Goal: Task Accomplishment & Management: Complete application form

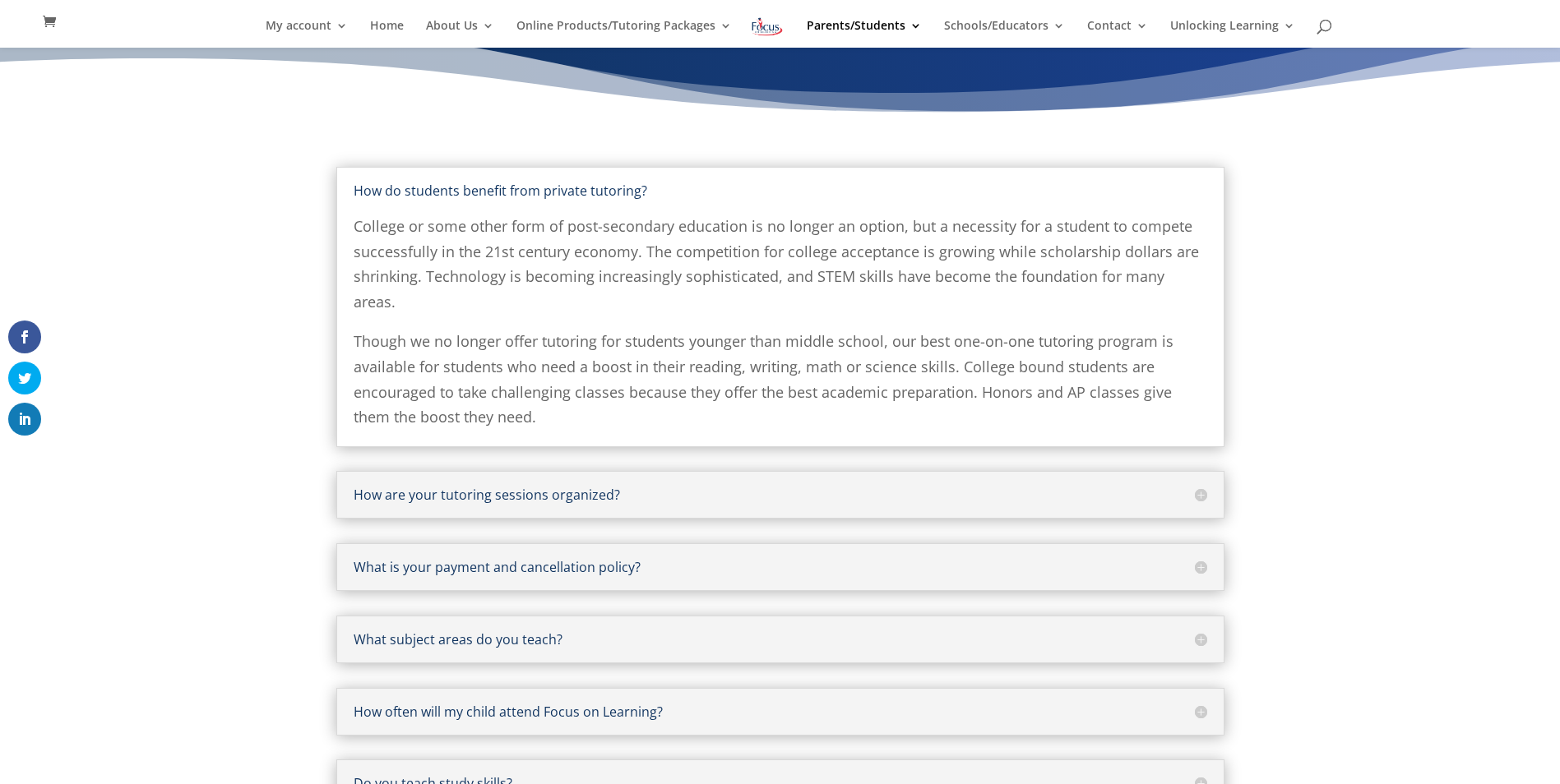
scroll to position [132, 0]
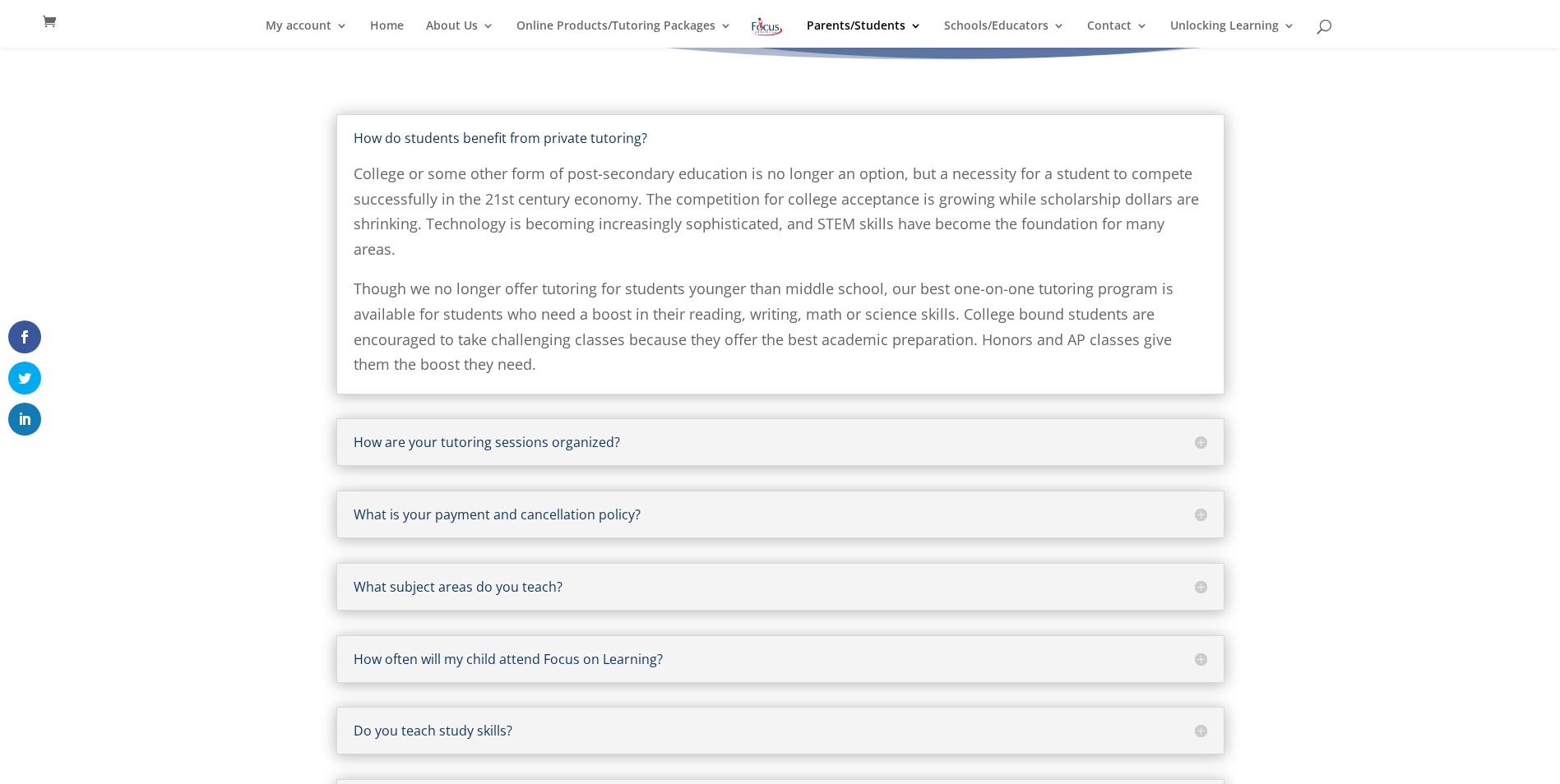
click at [1198, 436] on h5 "How are your tutoring sessions organized?" at bounding box center [780, 443] width 853 height 13
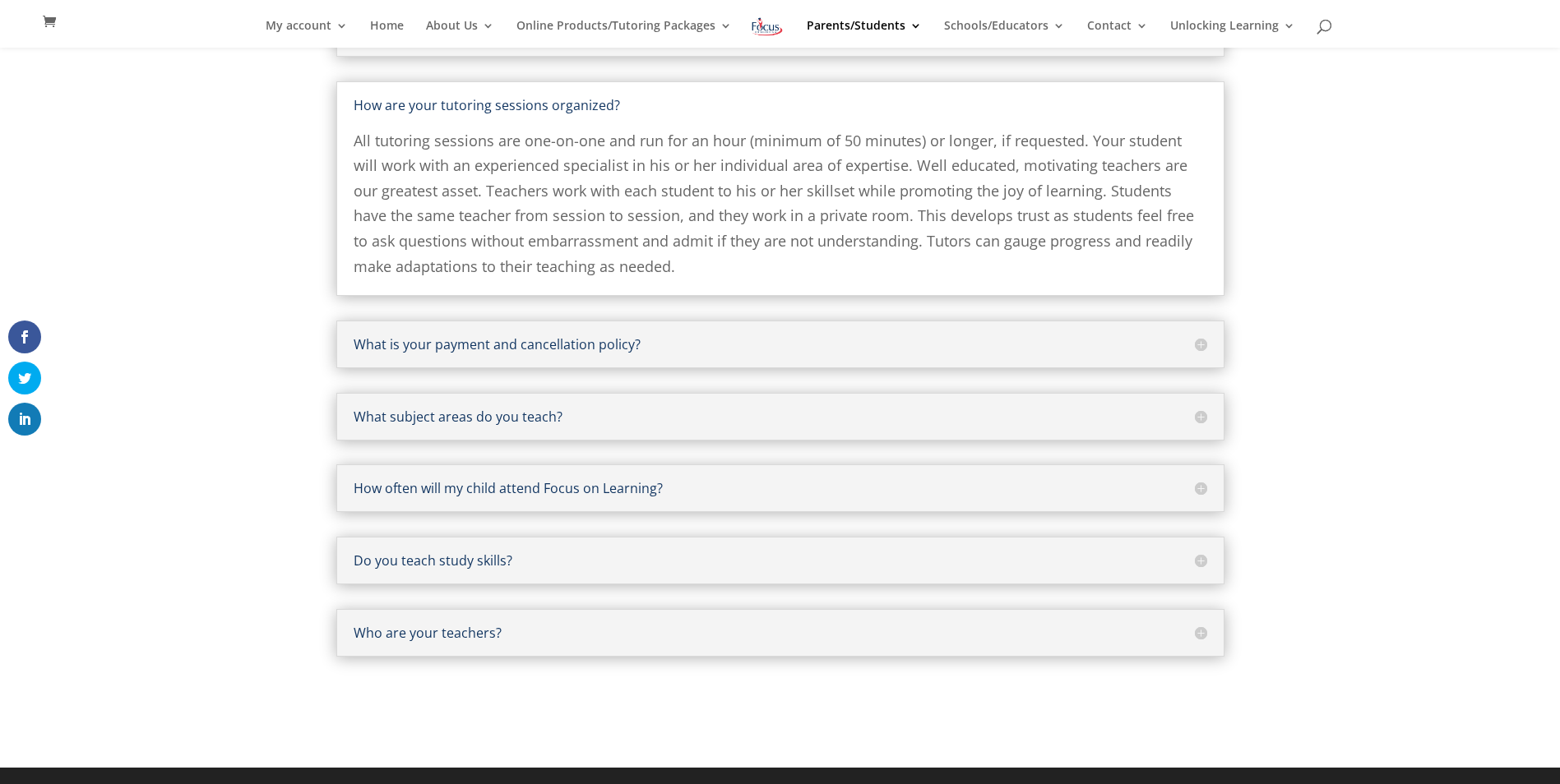
scroll to position [237, 0]
click at [1195, 635] on h5 "Who are your teachers?" at bounding box center [780, 633] width 853 height 13
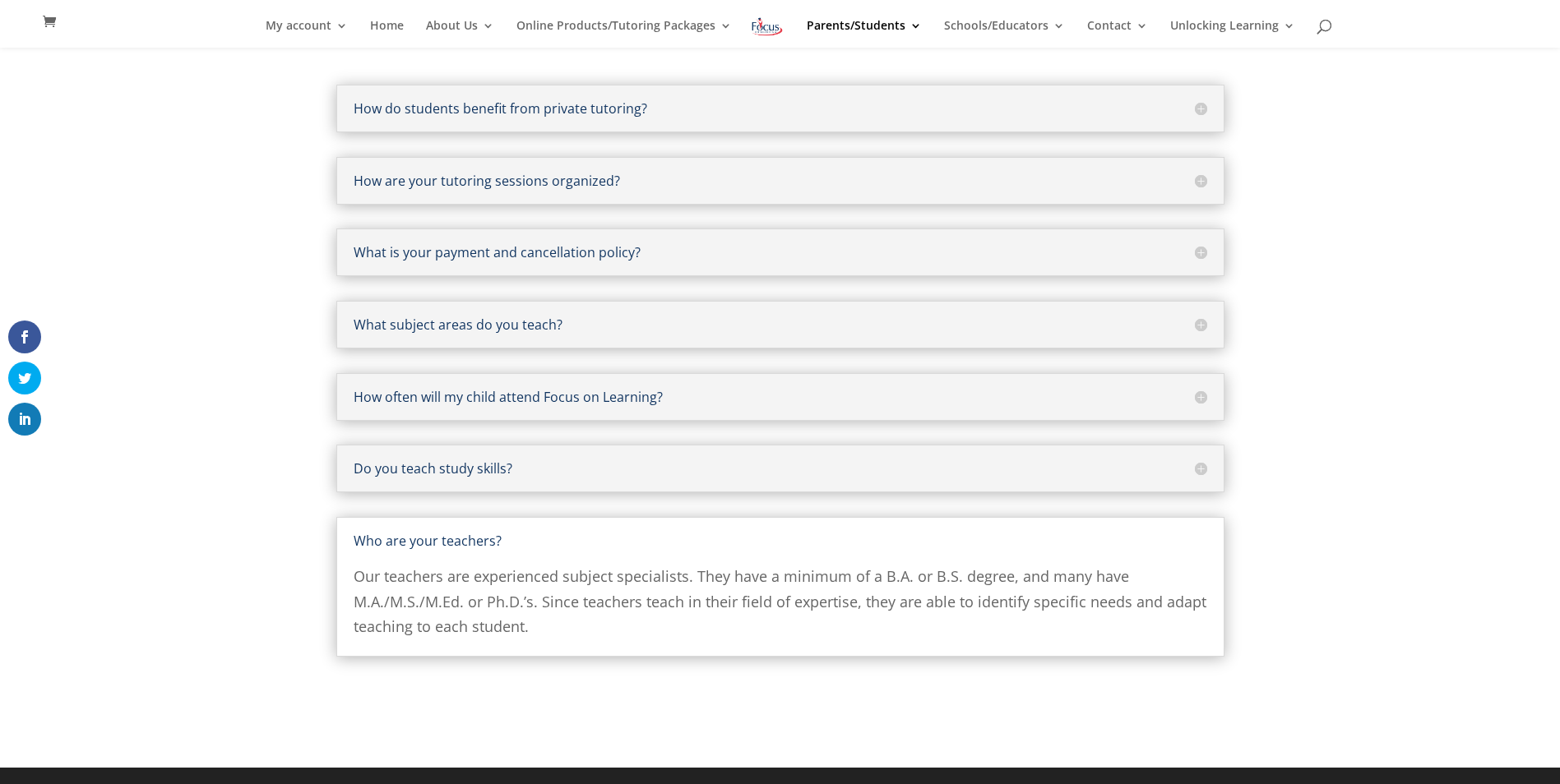
scroll to position [0, 0]
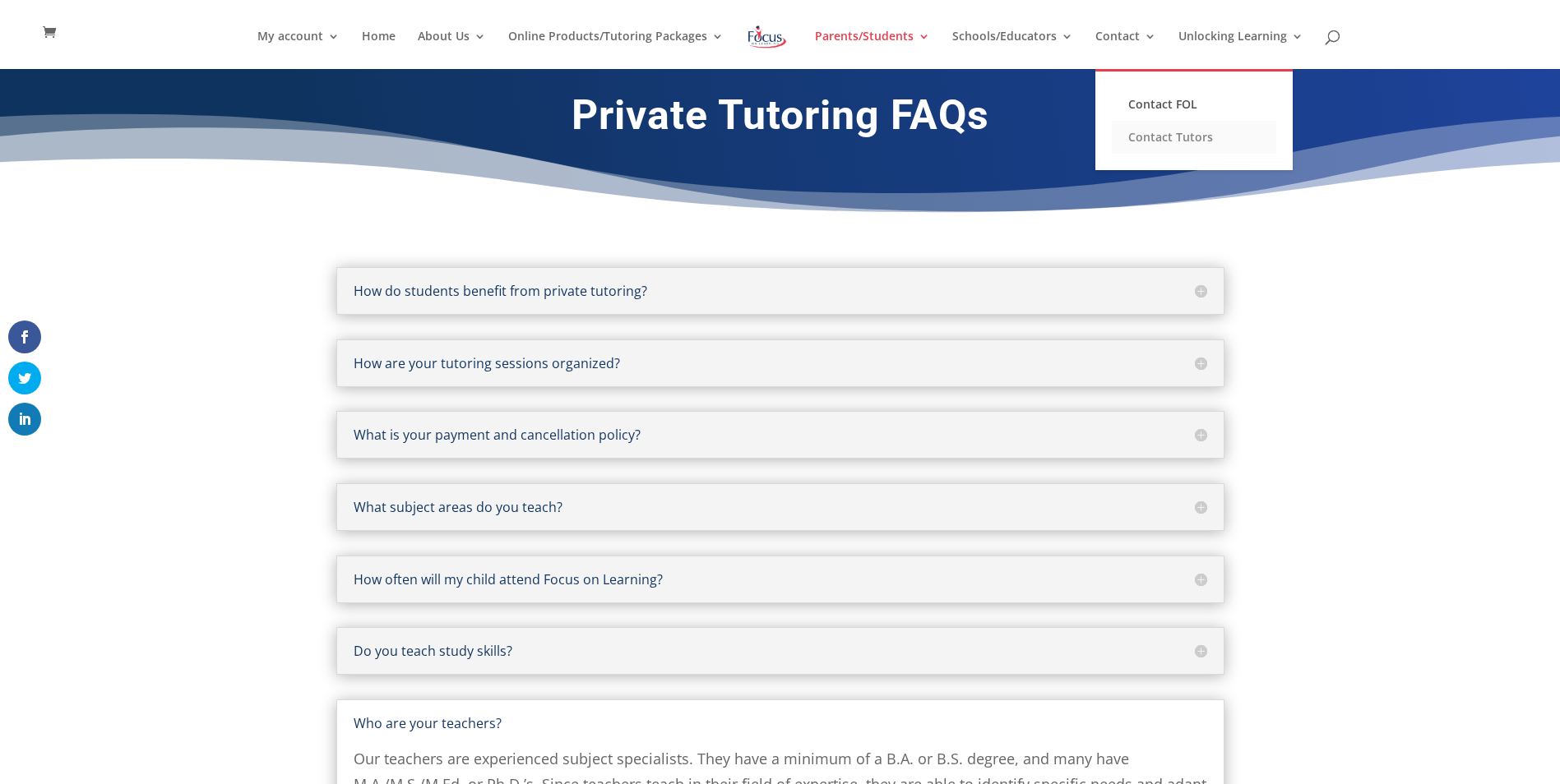
click at [1147, 133] on link "Contact Tutors" at bounding box center [1193, 137] width 165 height 33
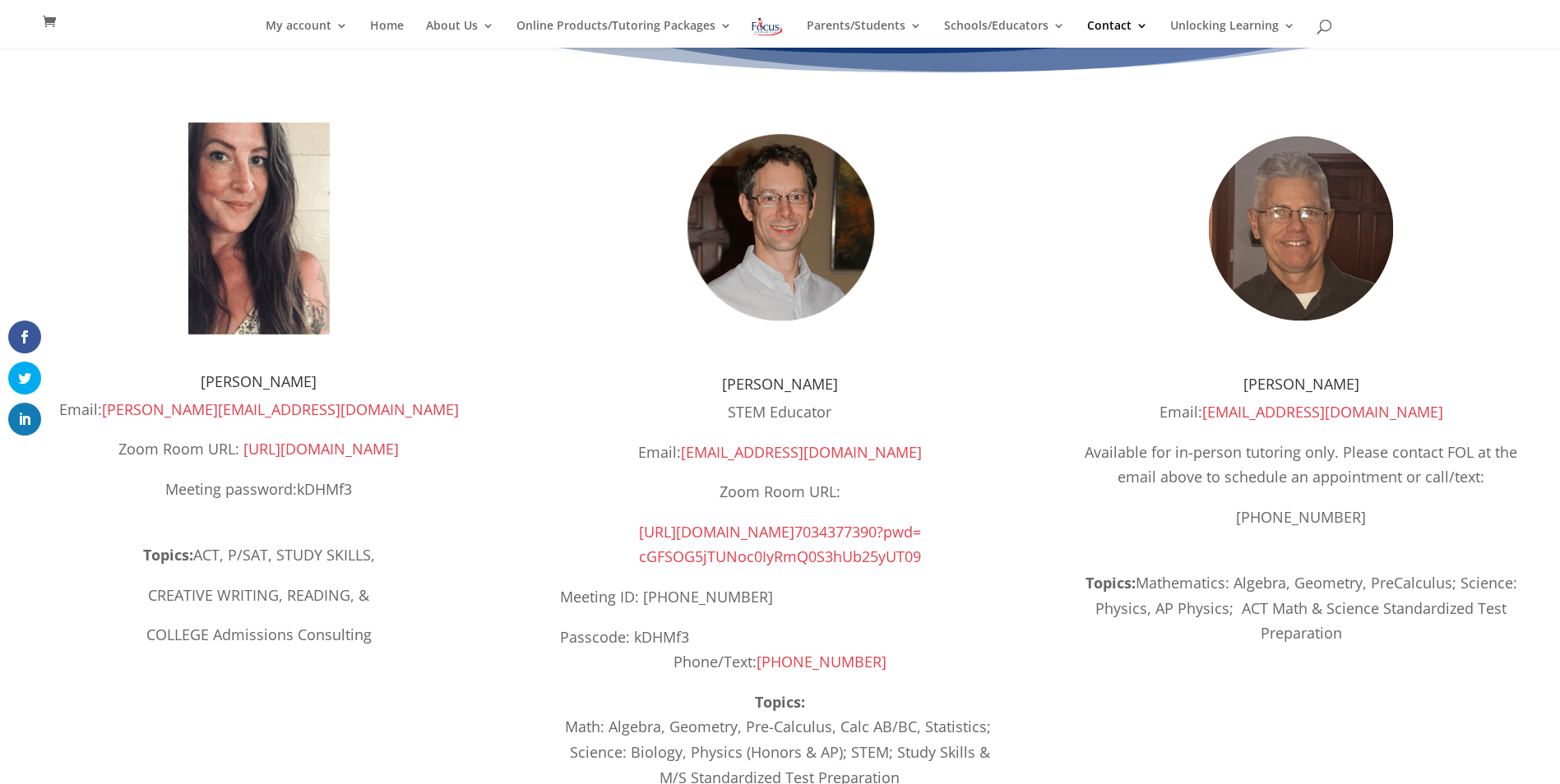
scroll to position [112, 0]
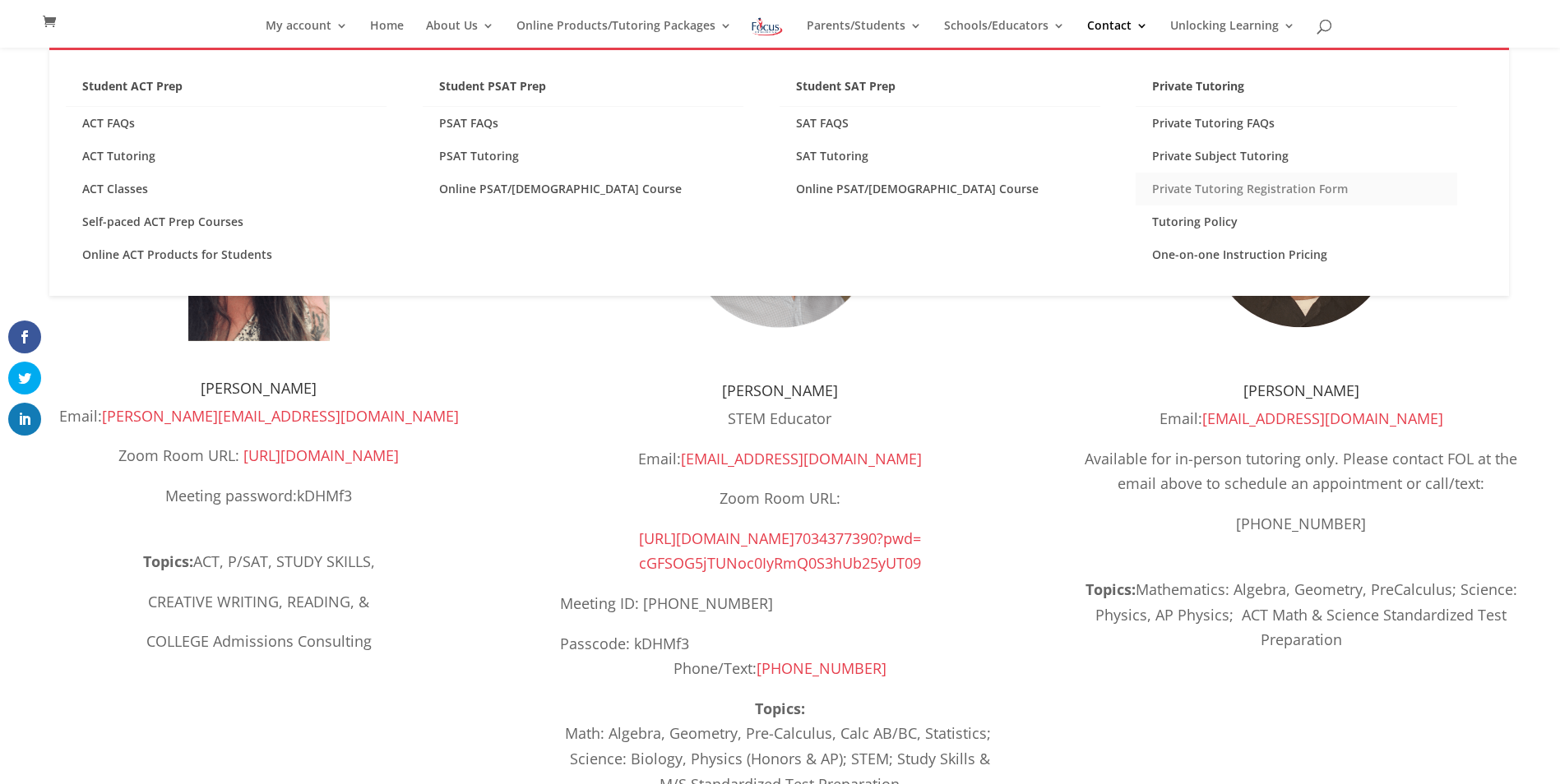
click at [1257, 189] on link "Private Tutoring Registration Form" at bounding box center [1296, 189] width 321 height 33
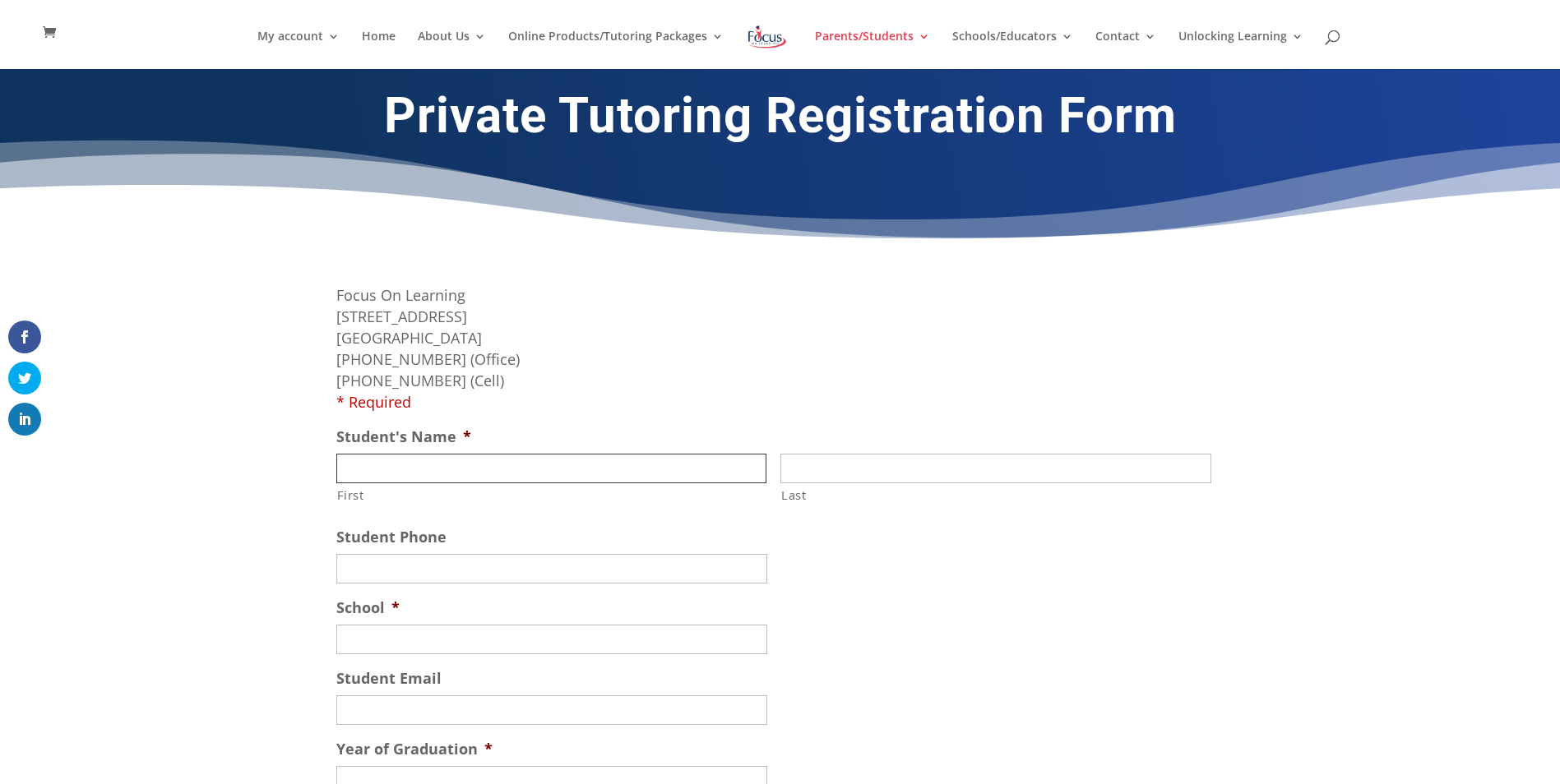
click at [613, 470] on input "First" at bounding box center [552, 468] width 431 height 29
type input "Josalyn"
click at [1031, 469] on input "Last" at bounding box center [996, 468] width 431 height 29
type input "Martens"
click at [604, 564] on input "(___) ___-____" at bounding box center [552, 569] width 431 height 29
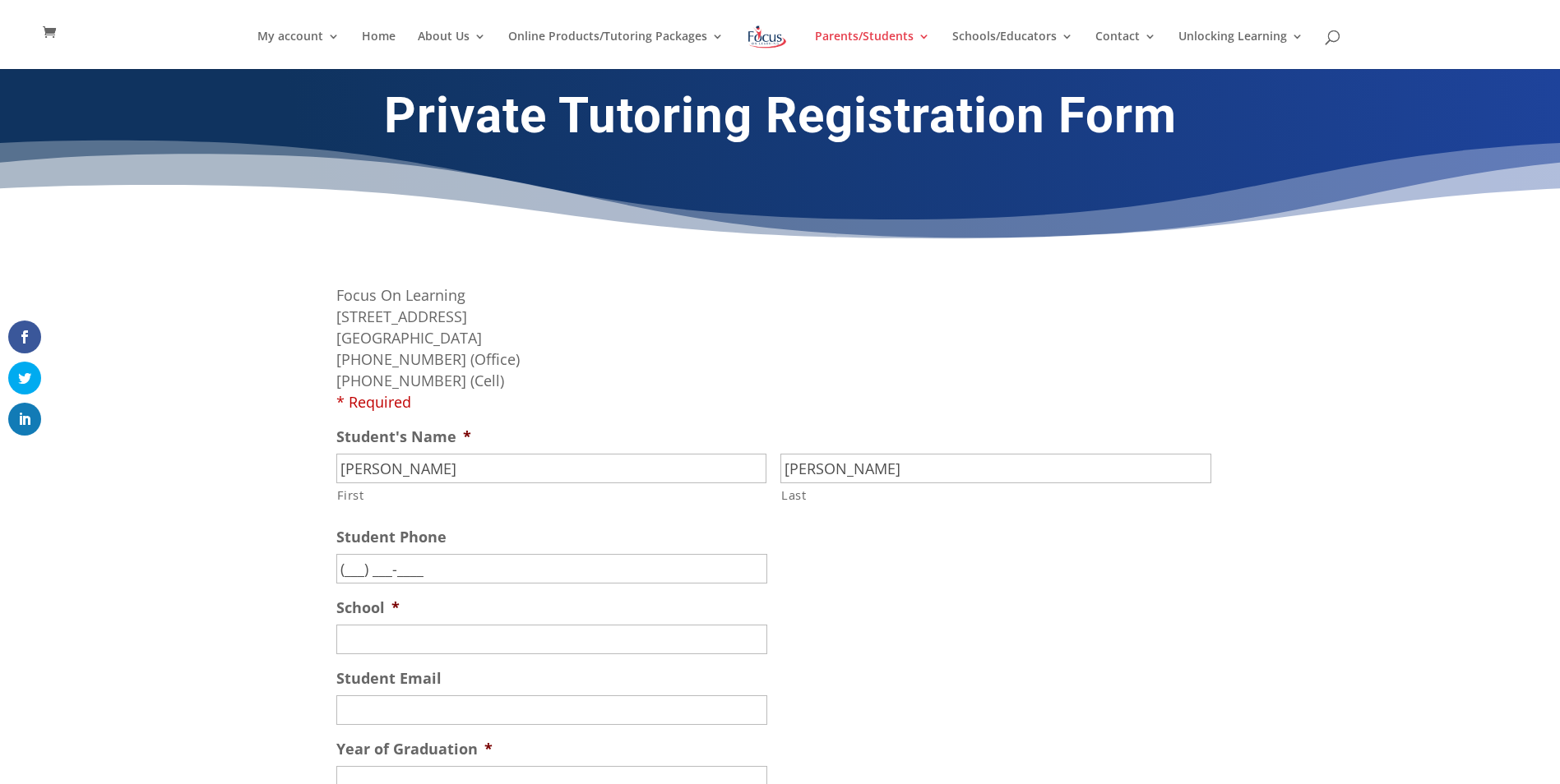
click at [350, 570] on input "(___) ___-____" at bounding box center [552, 569] width 431 height 29
type input "(573) 999-5033"
click at [539, 643] on input "School *" at bounding box center [552, 639] width 431 height 29
type input "Rockbridge High School"
click at [510, 708] on input "Student Email" at bounding box center [552, 710] width 431 height 29
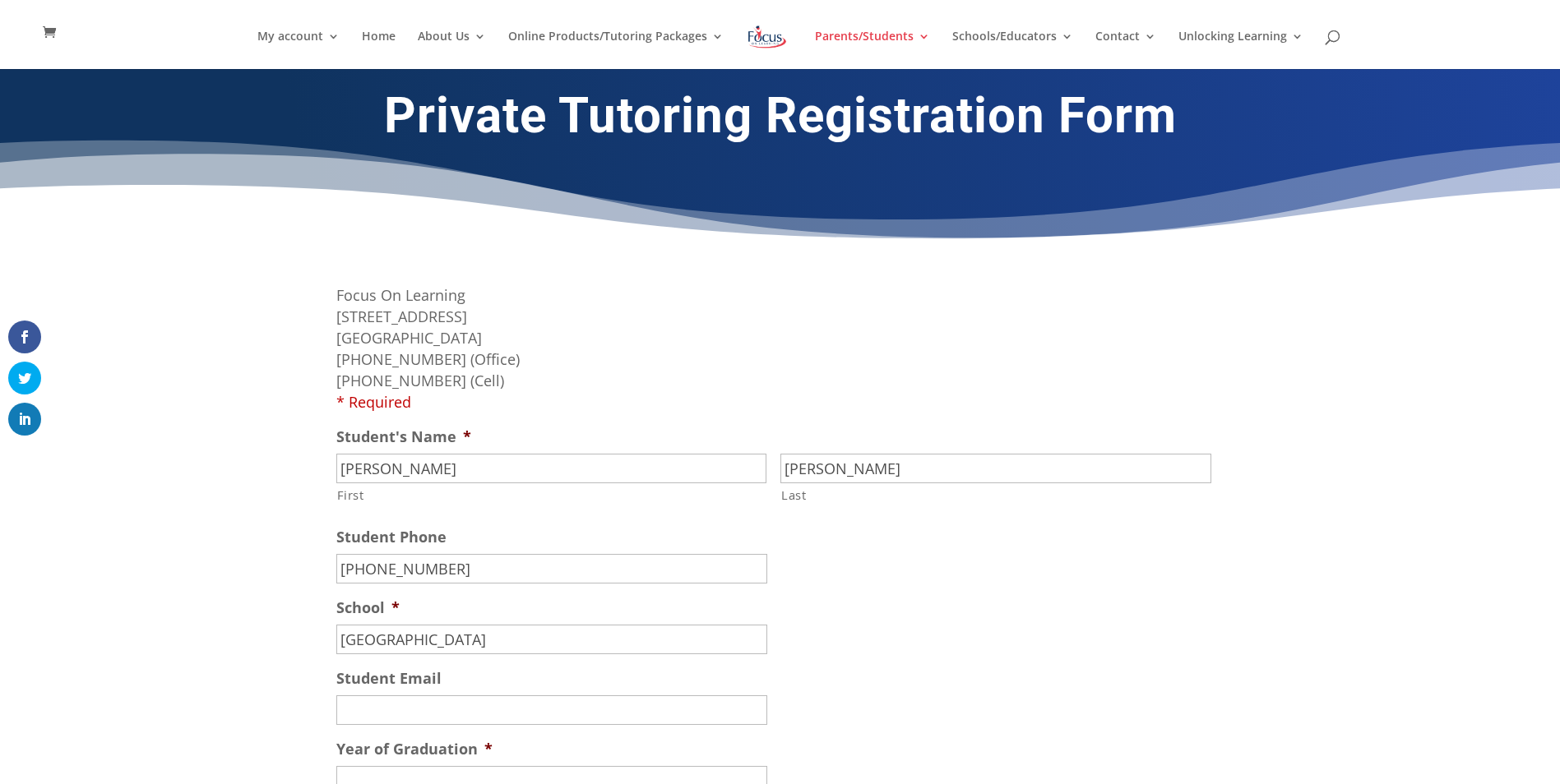
click at [1099, 635] on div "Rockbridge High School" at bounding box center [774, 639] width 875 height 29
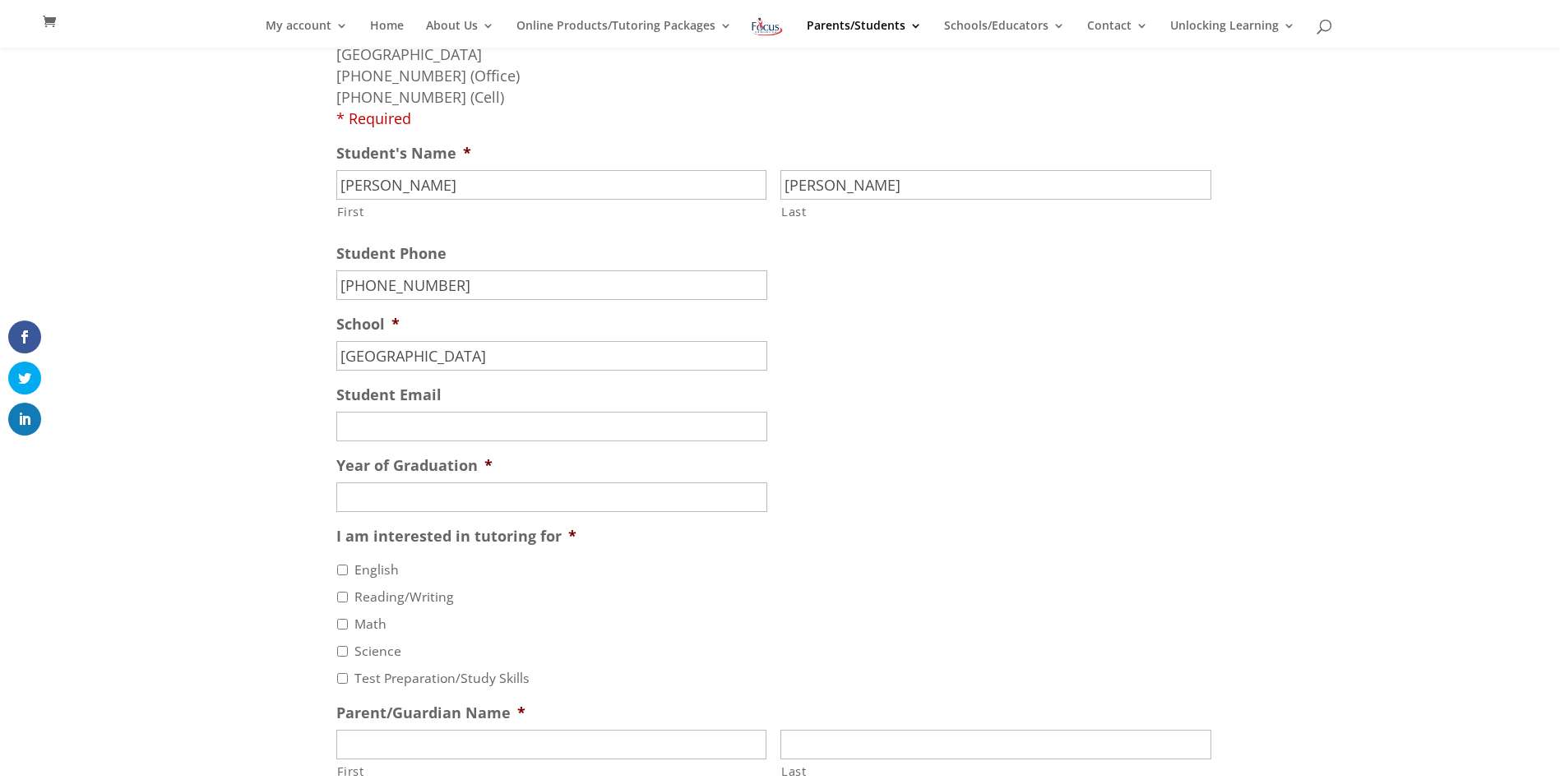
scroll to position [263, 0]
click at [337, 623] on input "Math" at bounding box center [342, 623] width 11 height 11
checkbox input "true"
click at [428, 497] on input "Year of Graduation *" at bounding box center [552, 495] width 431 height 29
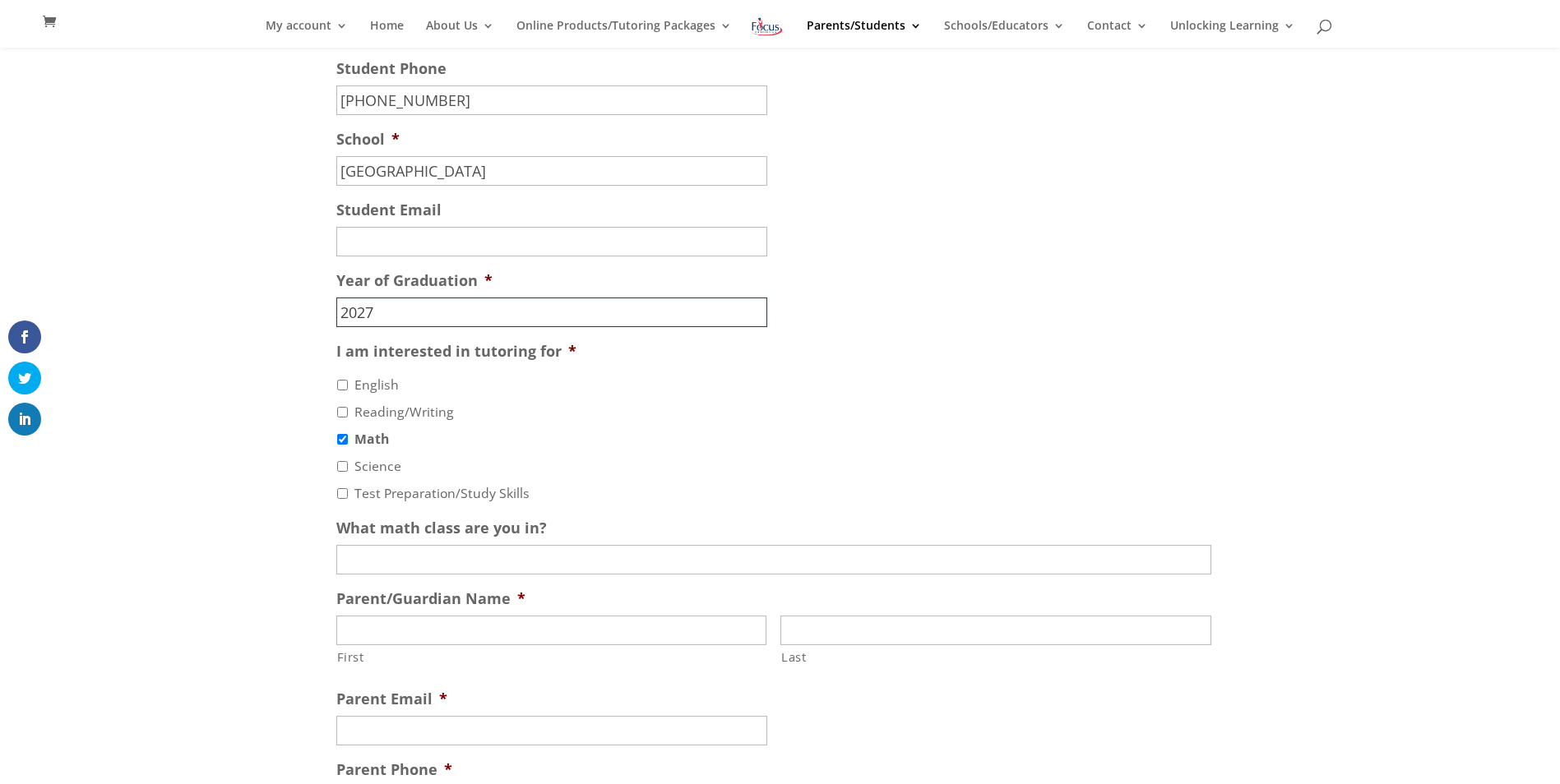
scroll to position [460, 0]
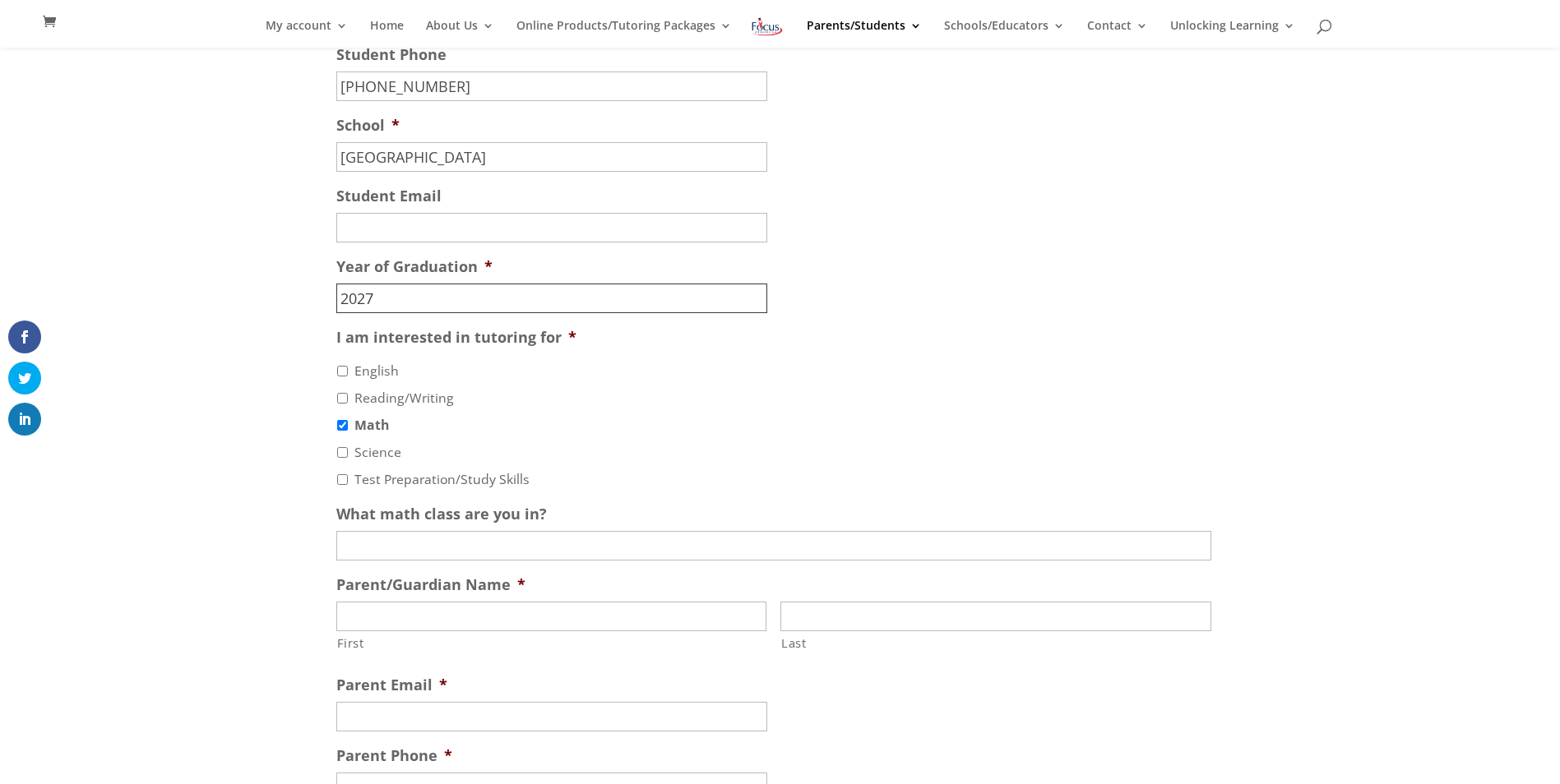
type input "2027"
click at [677, 551] on input "What math class are you in?" at bounding box center [774, 545] width 875 height 29
type input "Algebra 2"
click at [630, 623] on input "First" at bounding box center [552, 616] width 431 height 29
type input "Tiffany"
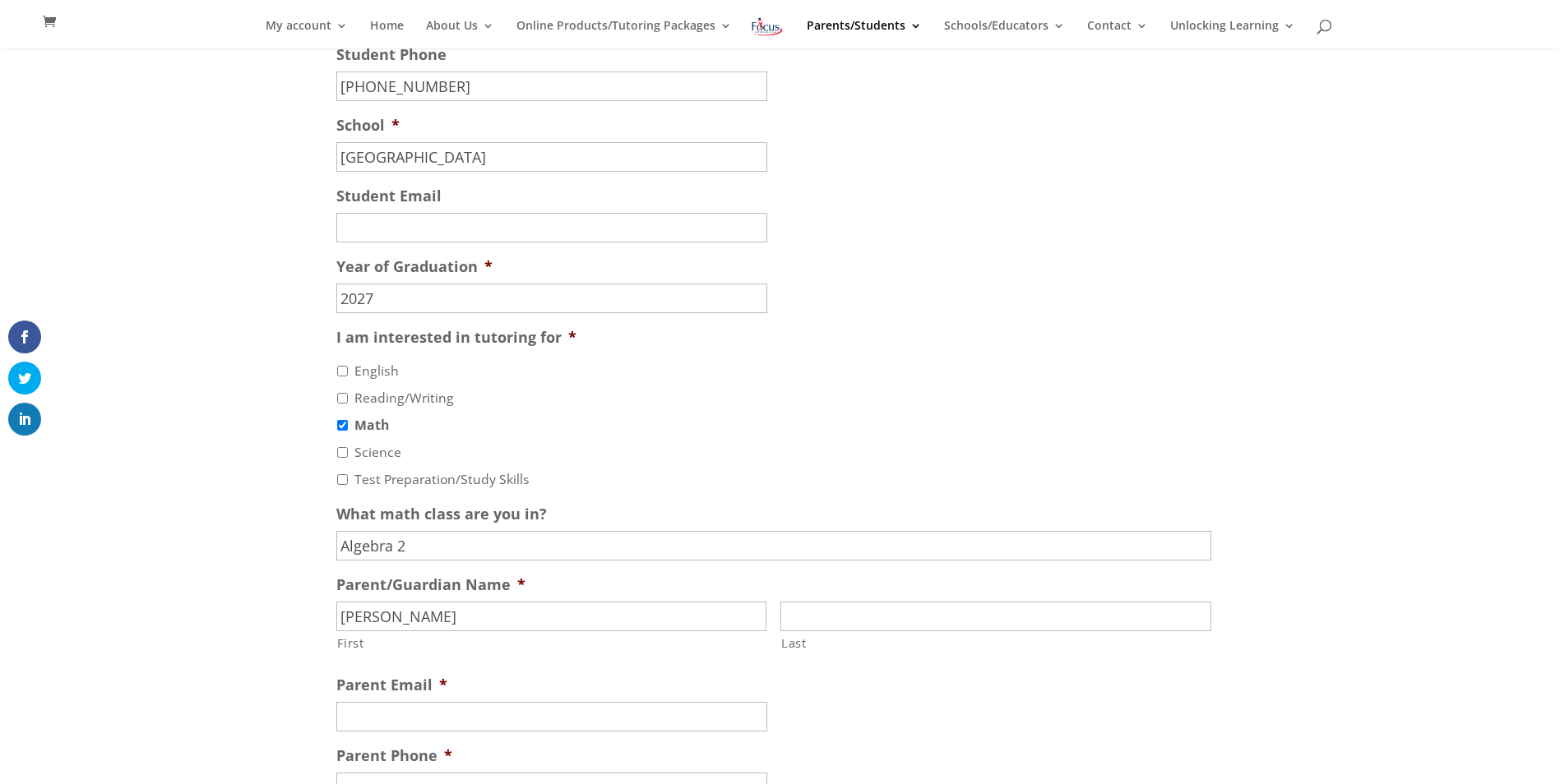
type input "Sanford-Martens"
type input "sanfordt@missouri.edu"
type input "(518) 330-7991"
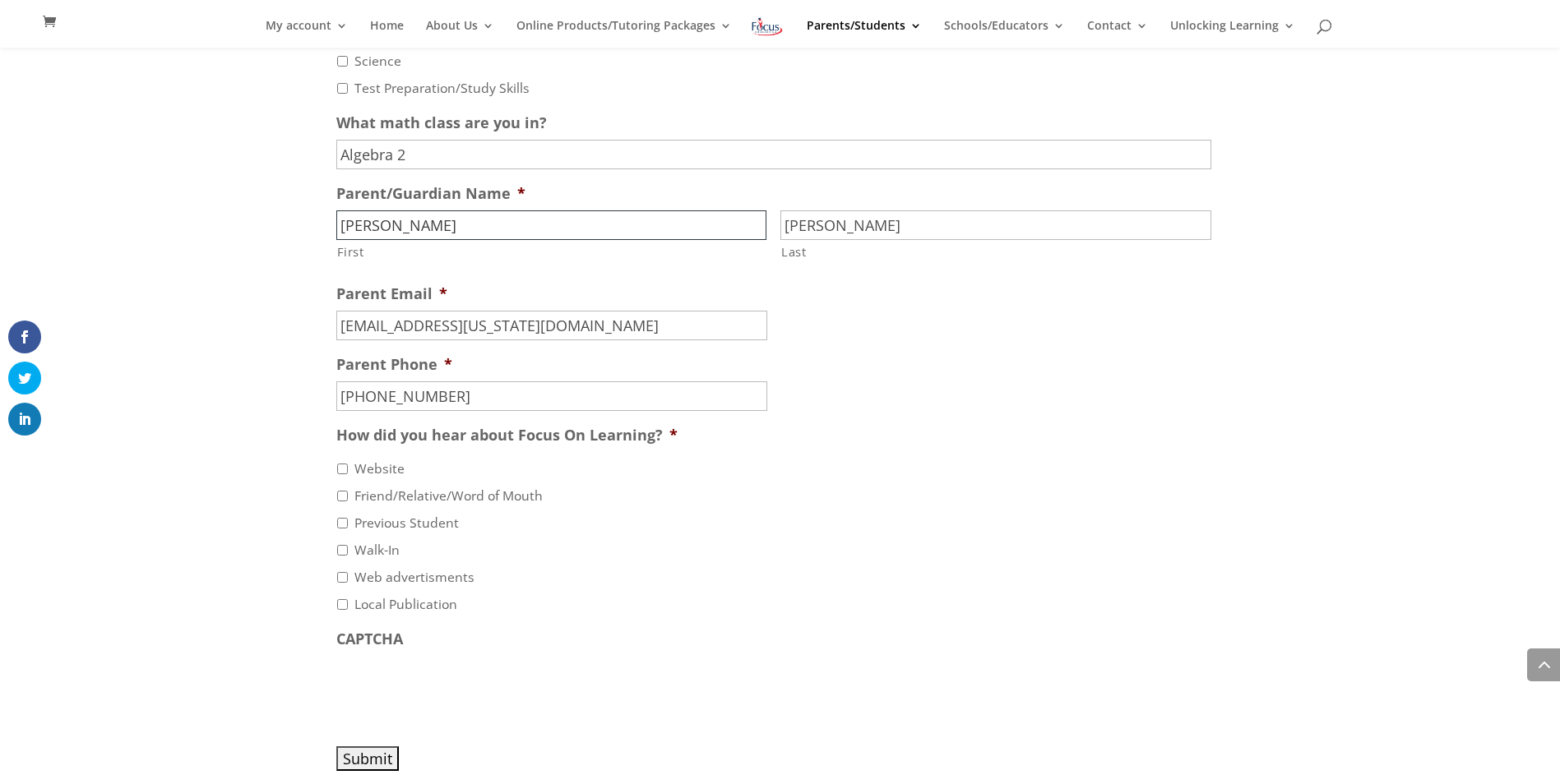
scroll to position [855, 0]
click at [344, 466] on input "Website" at bounding box center [342, 465] width 11 height 11
checkbox input "true"
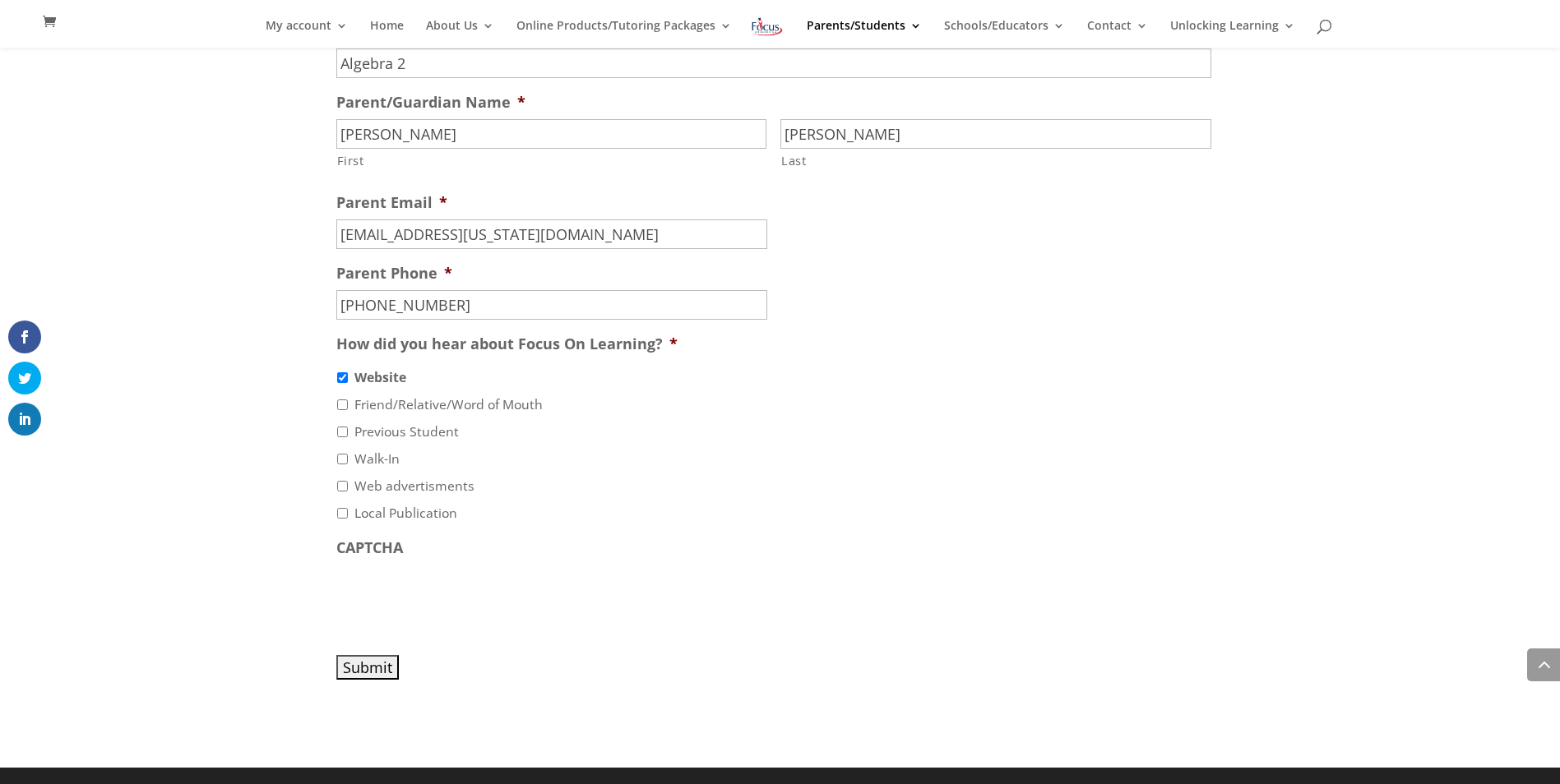
click at [368, 670] on input "Submit" at bounding box center [367, 668] width 63 height 25
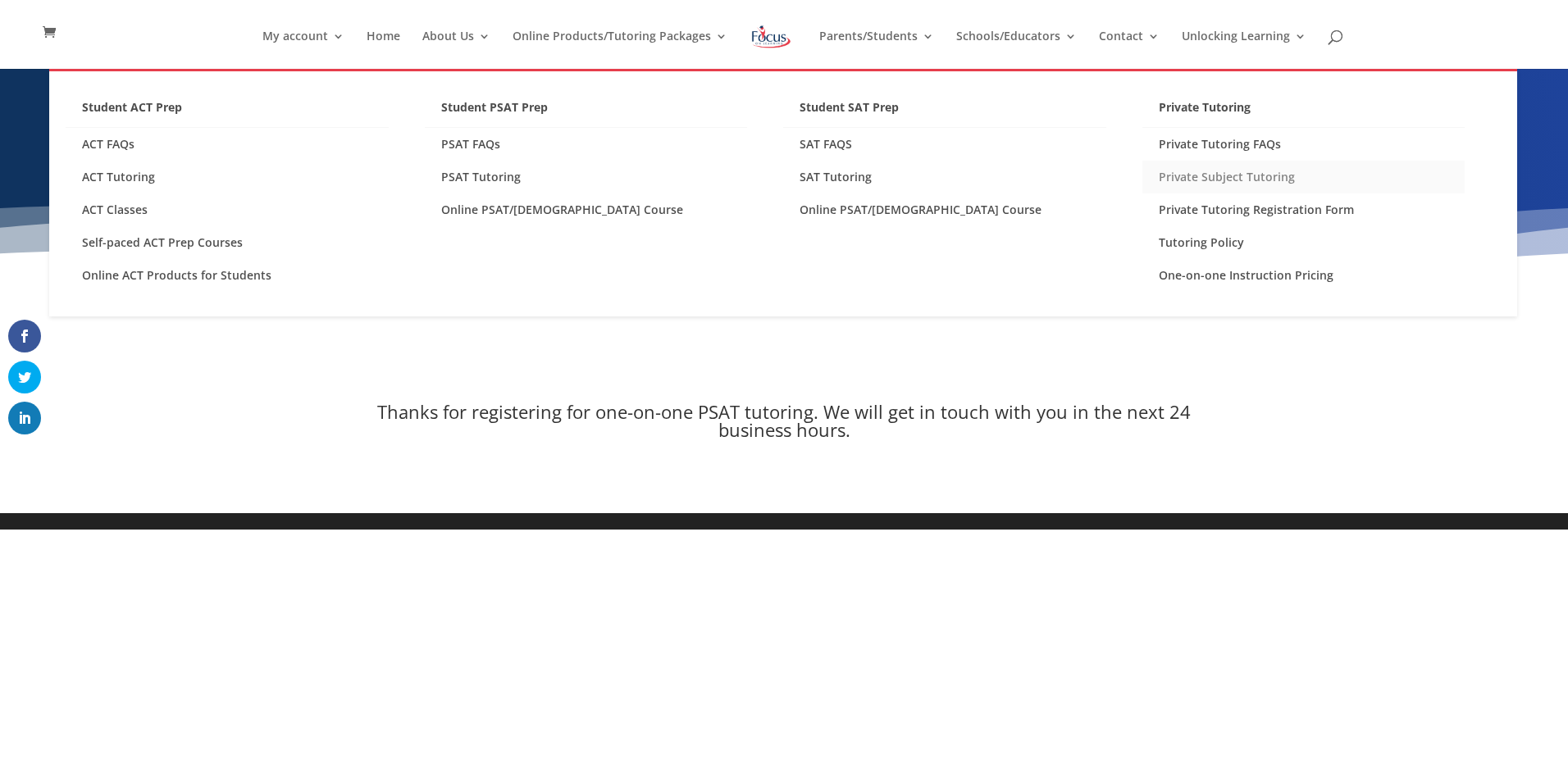
click at [1219, 176] on link "Private Subject Tutoring" at bounding box center [1304, 177] width 323 height 32
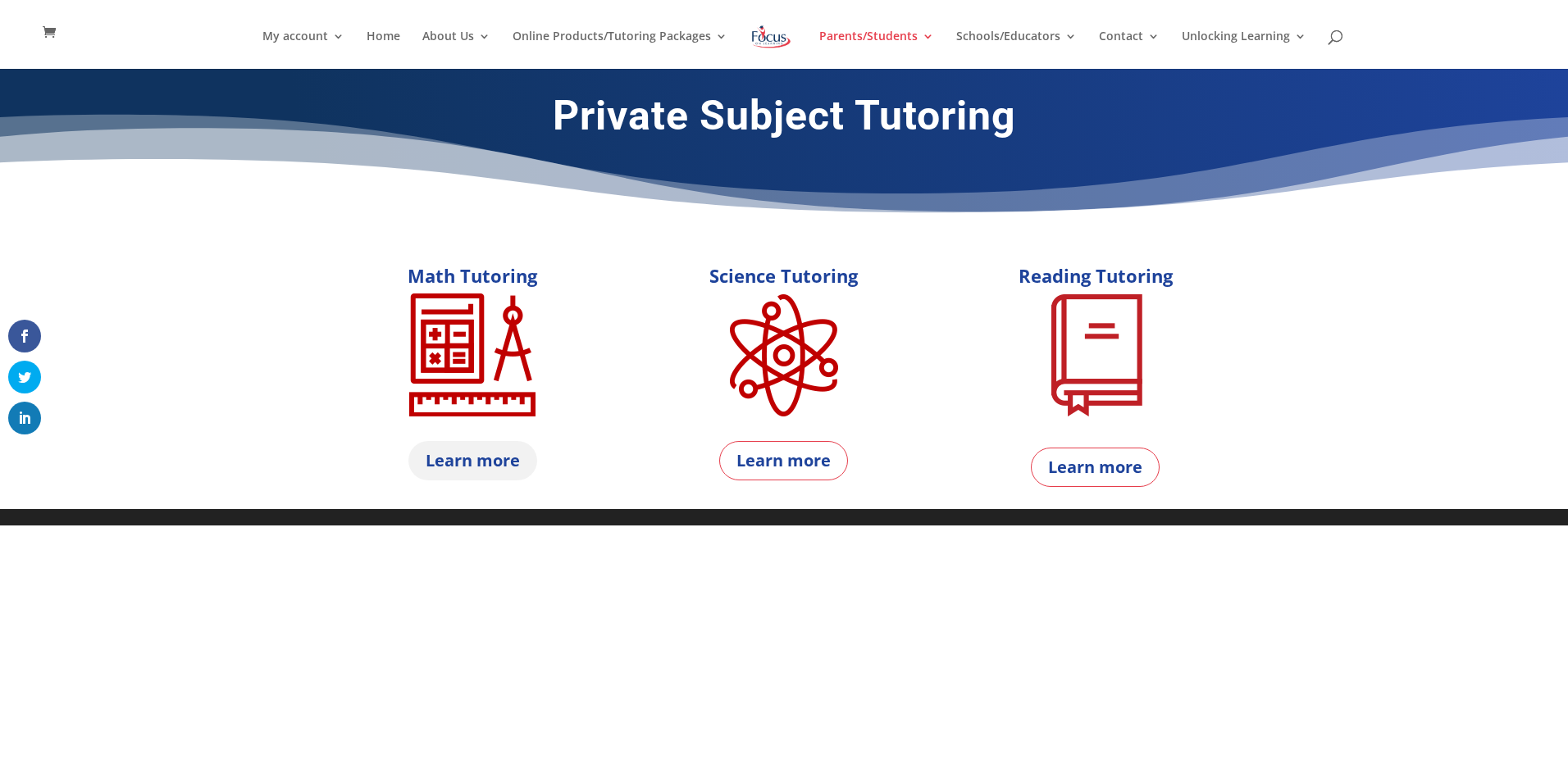
click at [506, 454] on link "Learn more" at bounding box center [472, 461] width 129 height 39
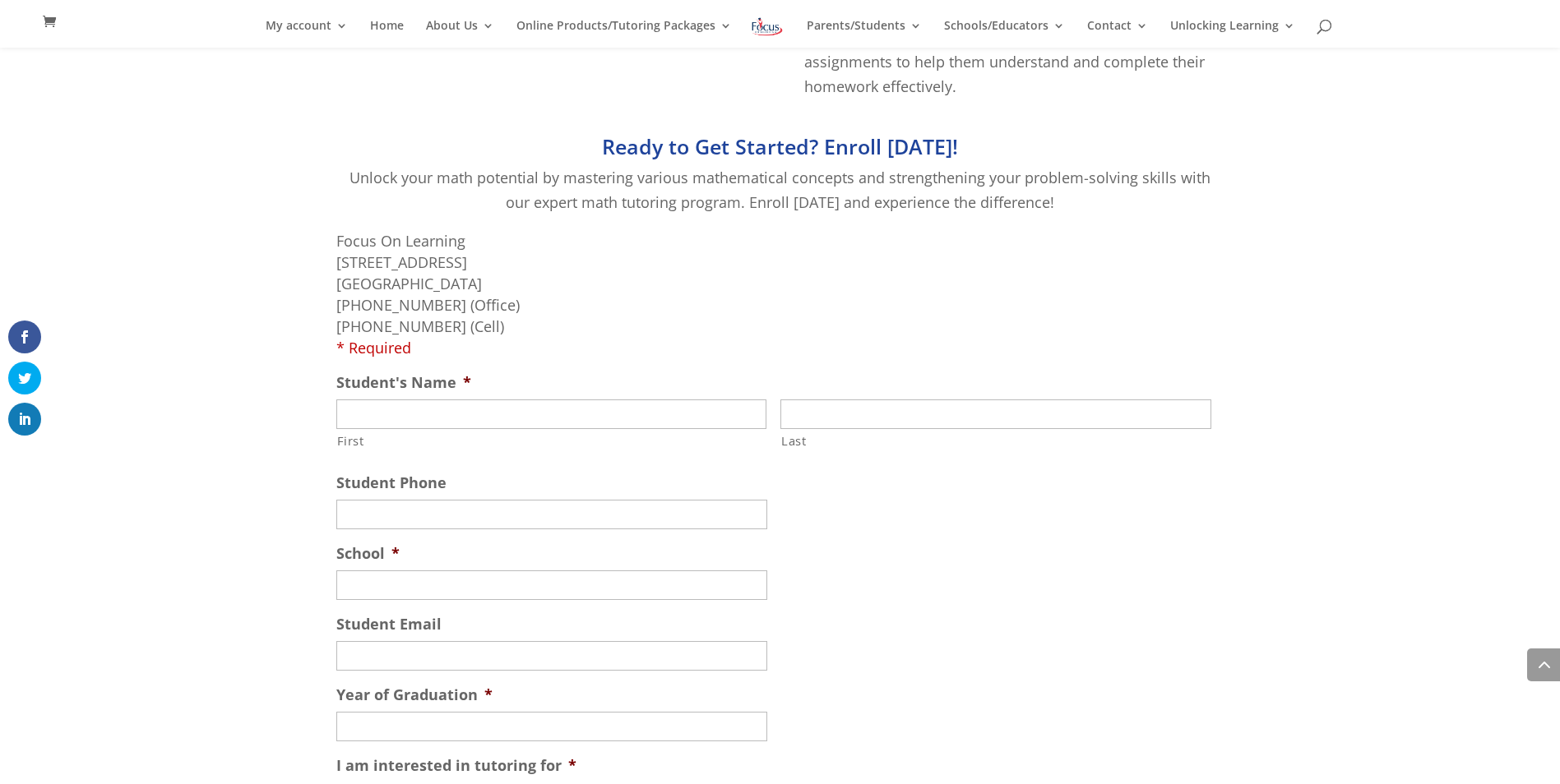
scroll to position [842, 0]
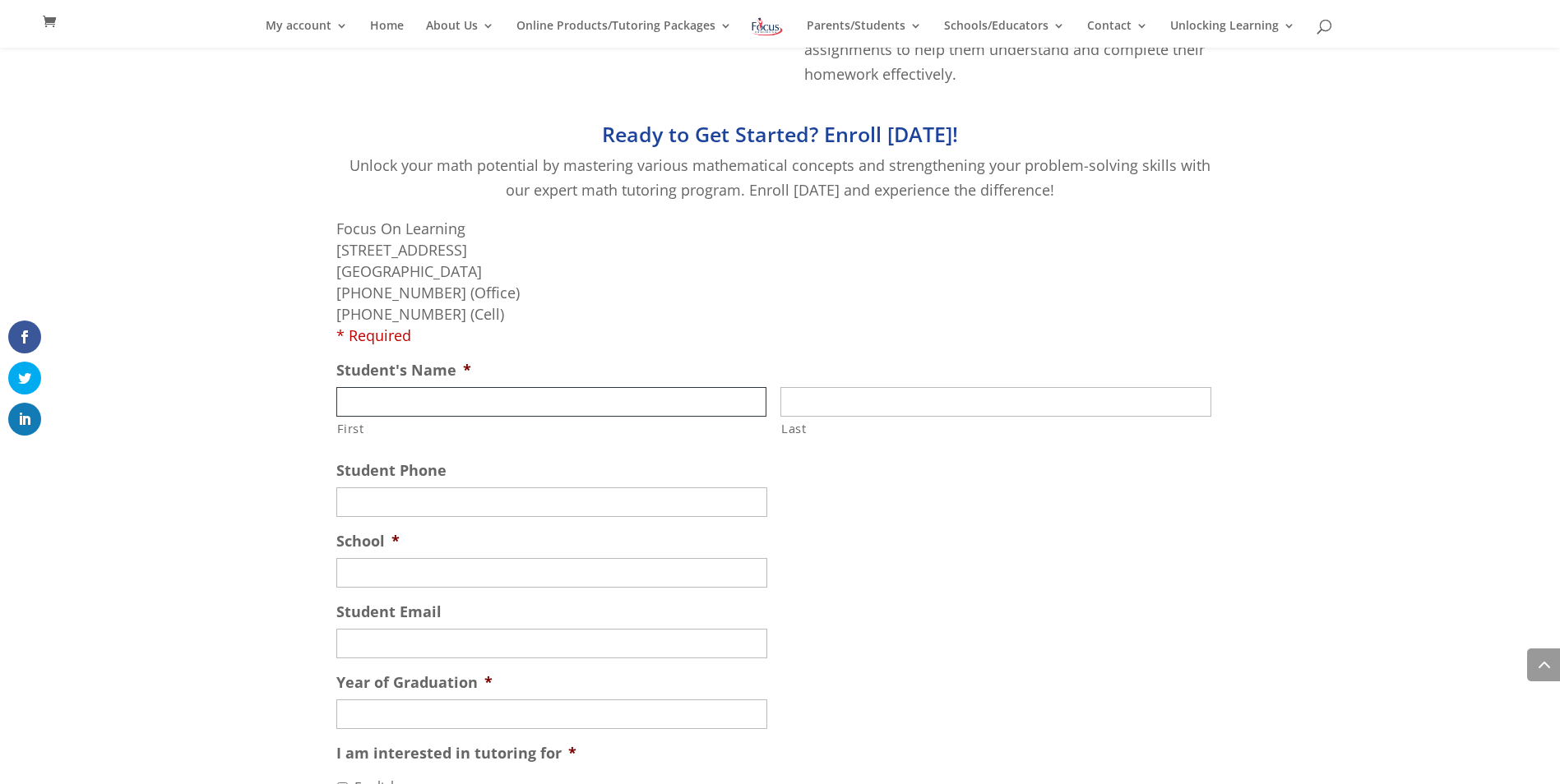
click at [506, 387] on input "First" at bounding box center [552, 402] width 431 height 29
type input "Josalyn"
type input "Martens"
type input "Tiffany"
type input "Sanford-Martens"
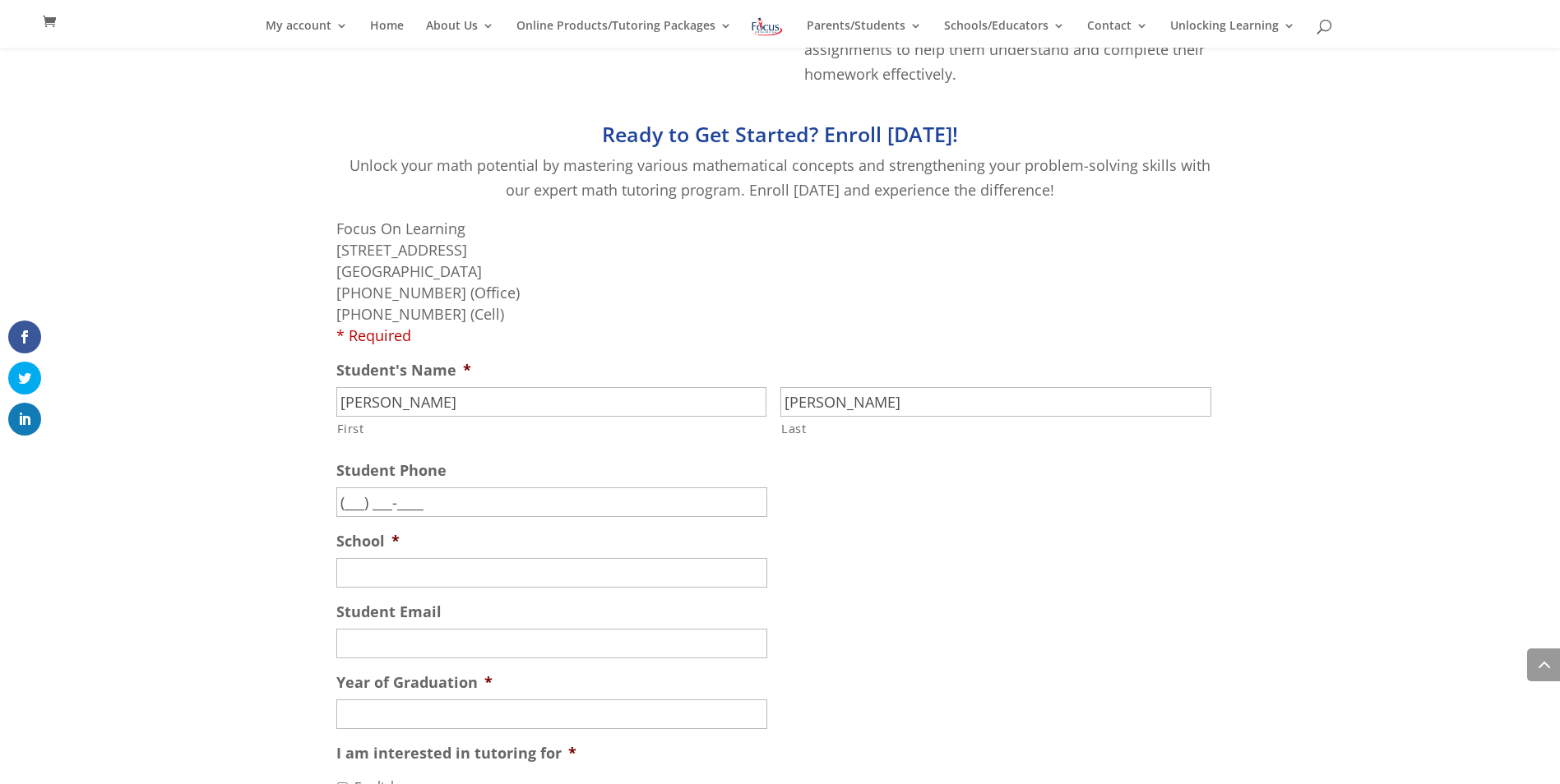
click at [475, 488] on input "(___) ___-____" at bounding box center [552, 502] width 431 height 29
type input "(573) 999-5033"
click at [487, 559] on input "School *" at bounding box center [552, 573] width 431 height 29
type input "Rockbridge High School"
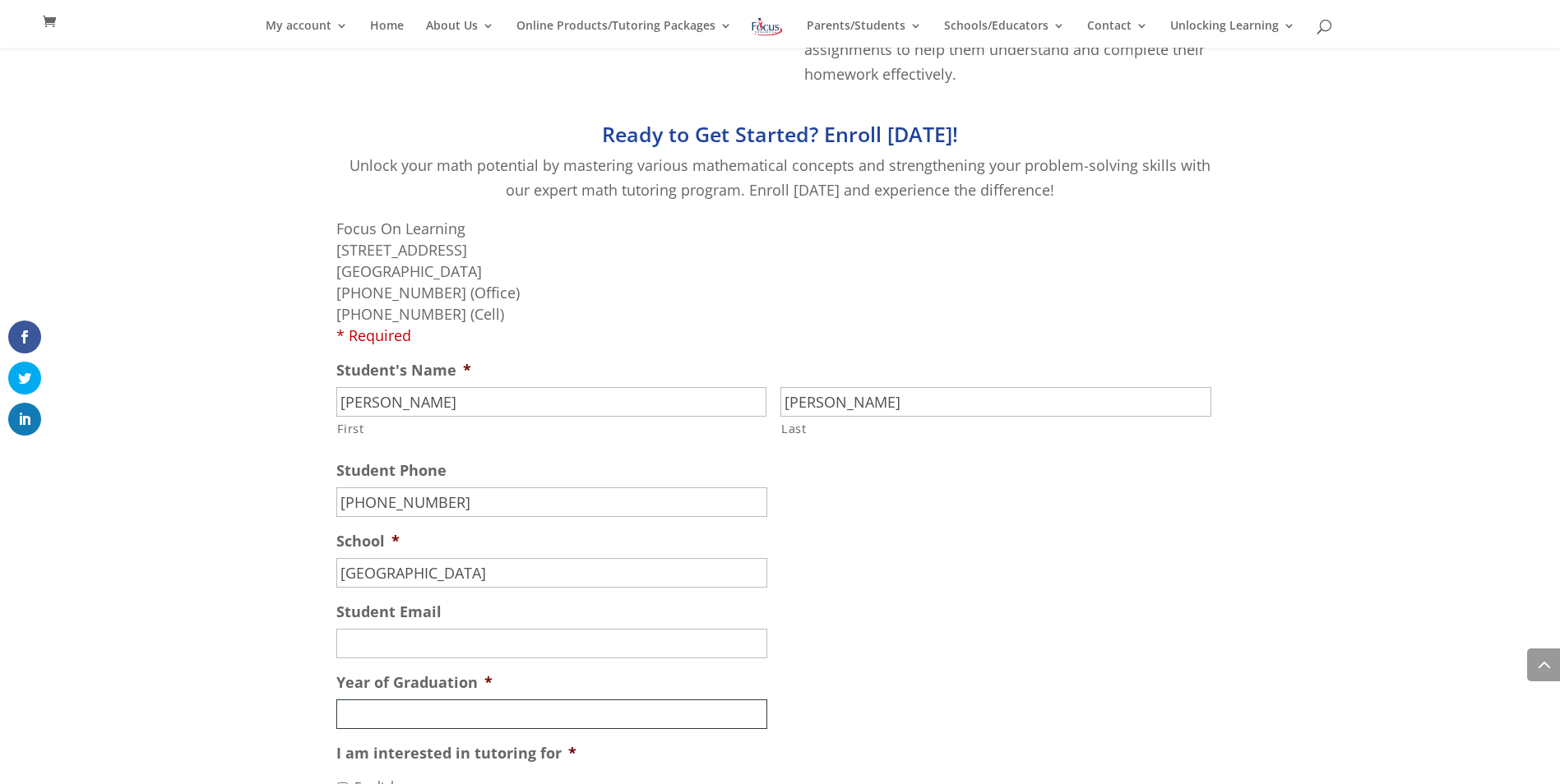
click at [440, 700] on input "Year of Graduation *" at bounding box center [552, 714] width 431 height 29
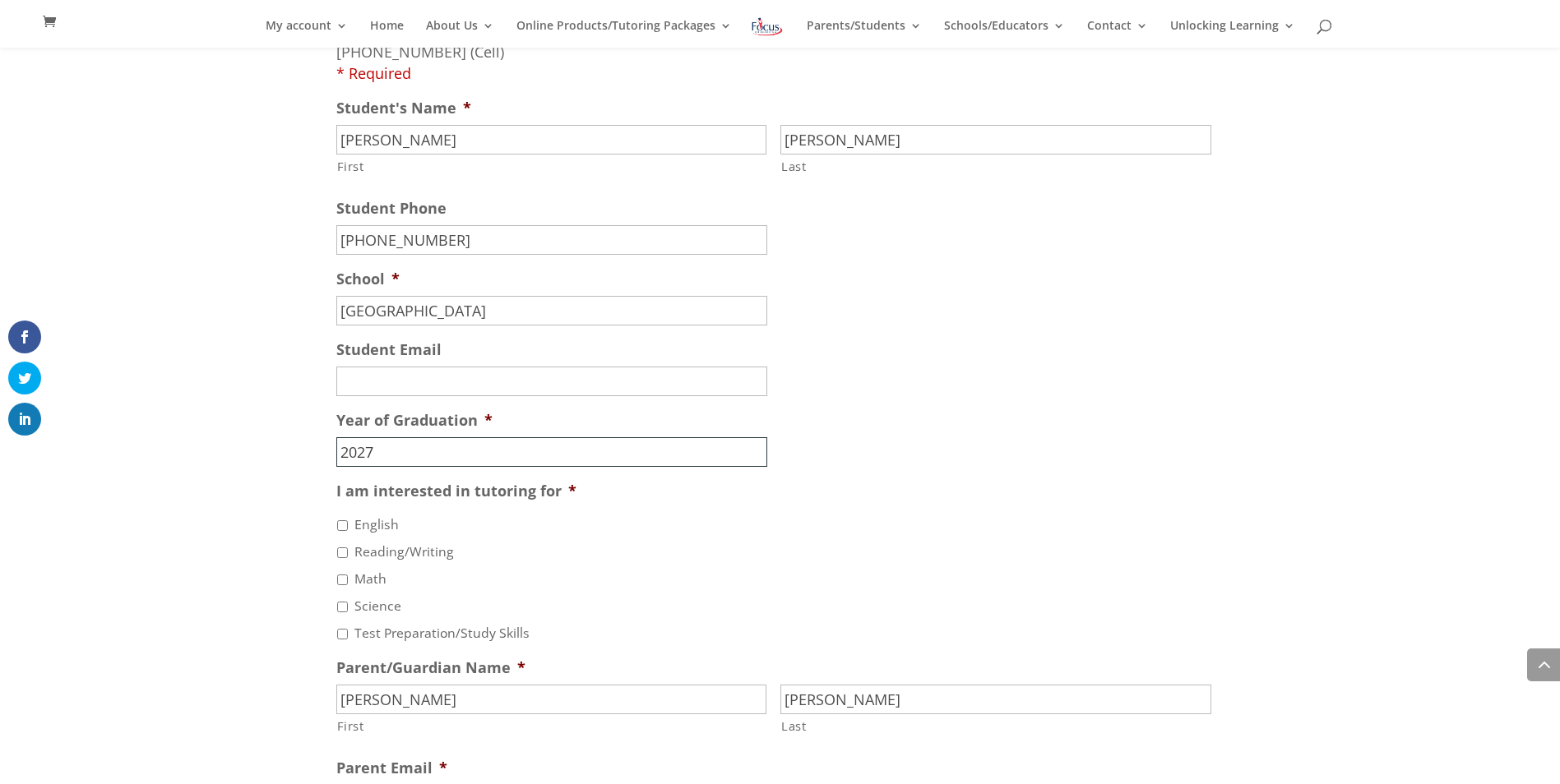
scroll to position [1105, 0]
type input "2027"
click at [341, 574] on input "Math" at bounding box center [342, 579] width 11 height 11
checkbox input "true"
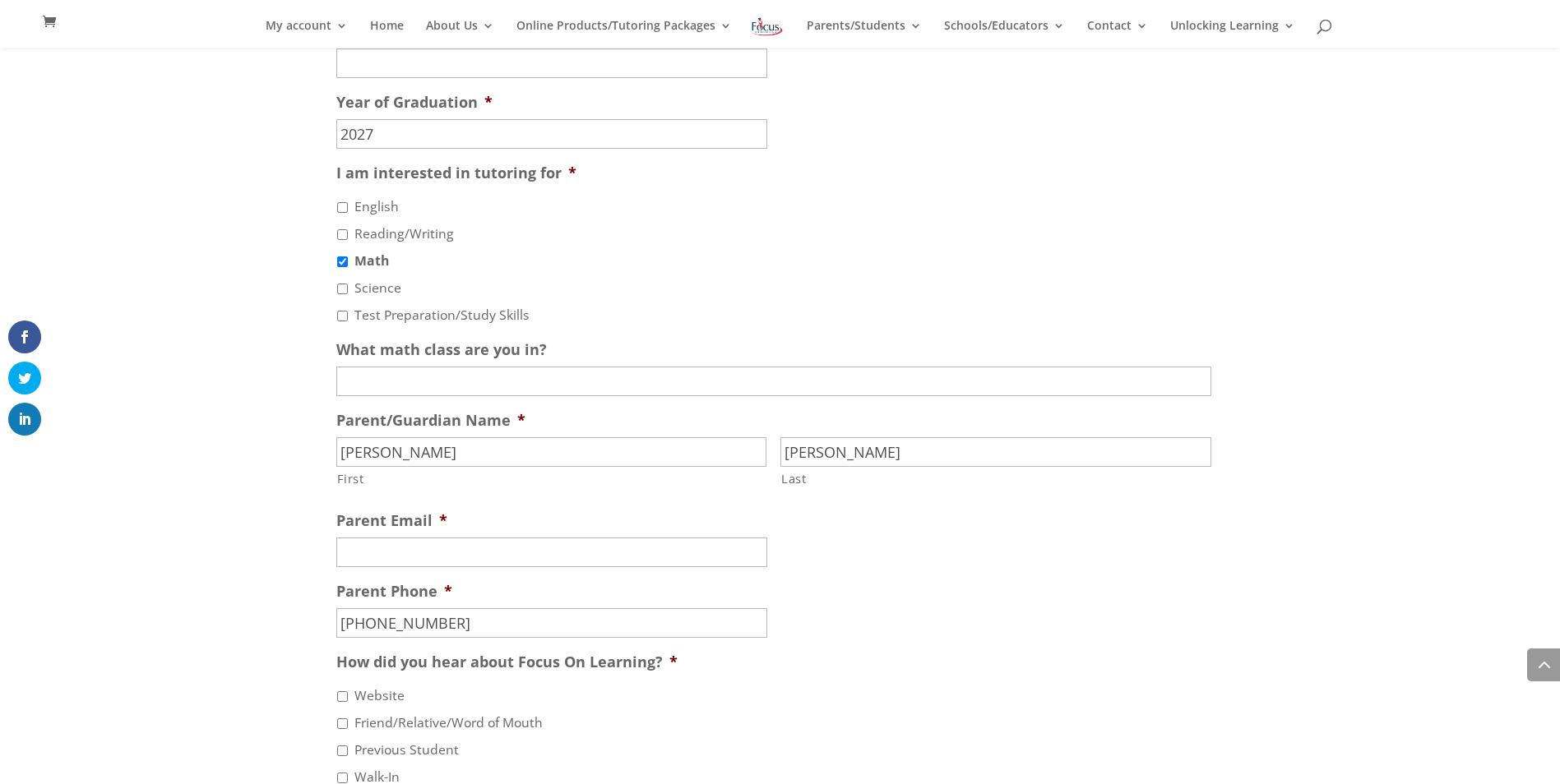
scroll to position [1434, 0]
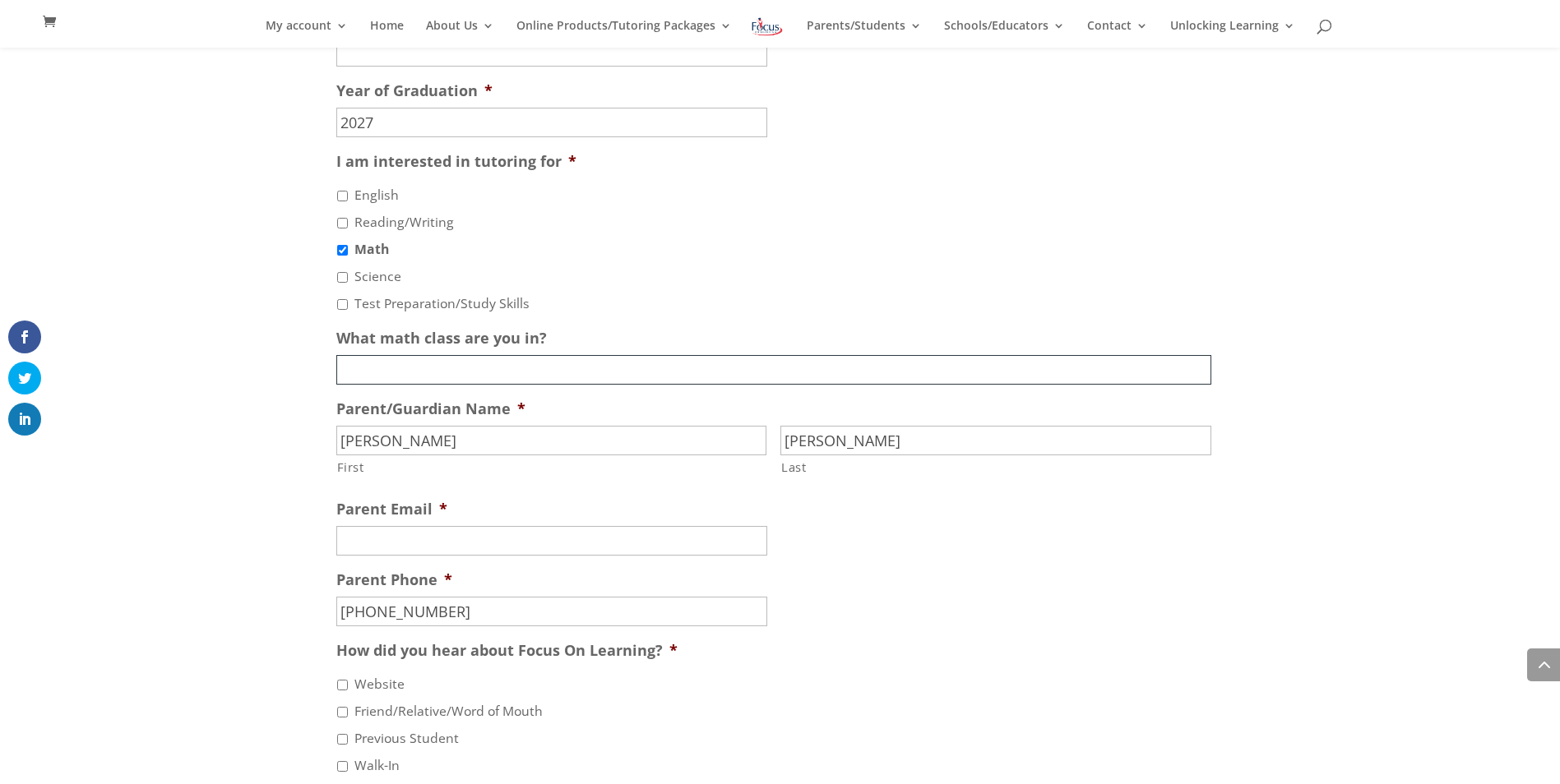
click at [619, 355] on input "What math class are you in?" at bounding box center [774, 369] width 875 height 29
type input "Algebra 2"
click at [436, 526] on input "Parent Email *" at bounding box center [552, 540] width 431 height 29
type input "sanfordt@missouri.edu"
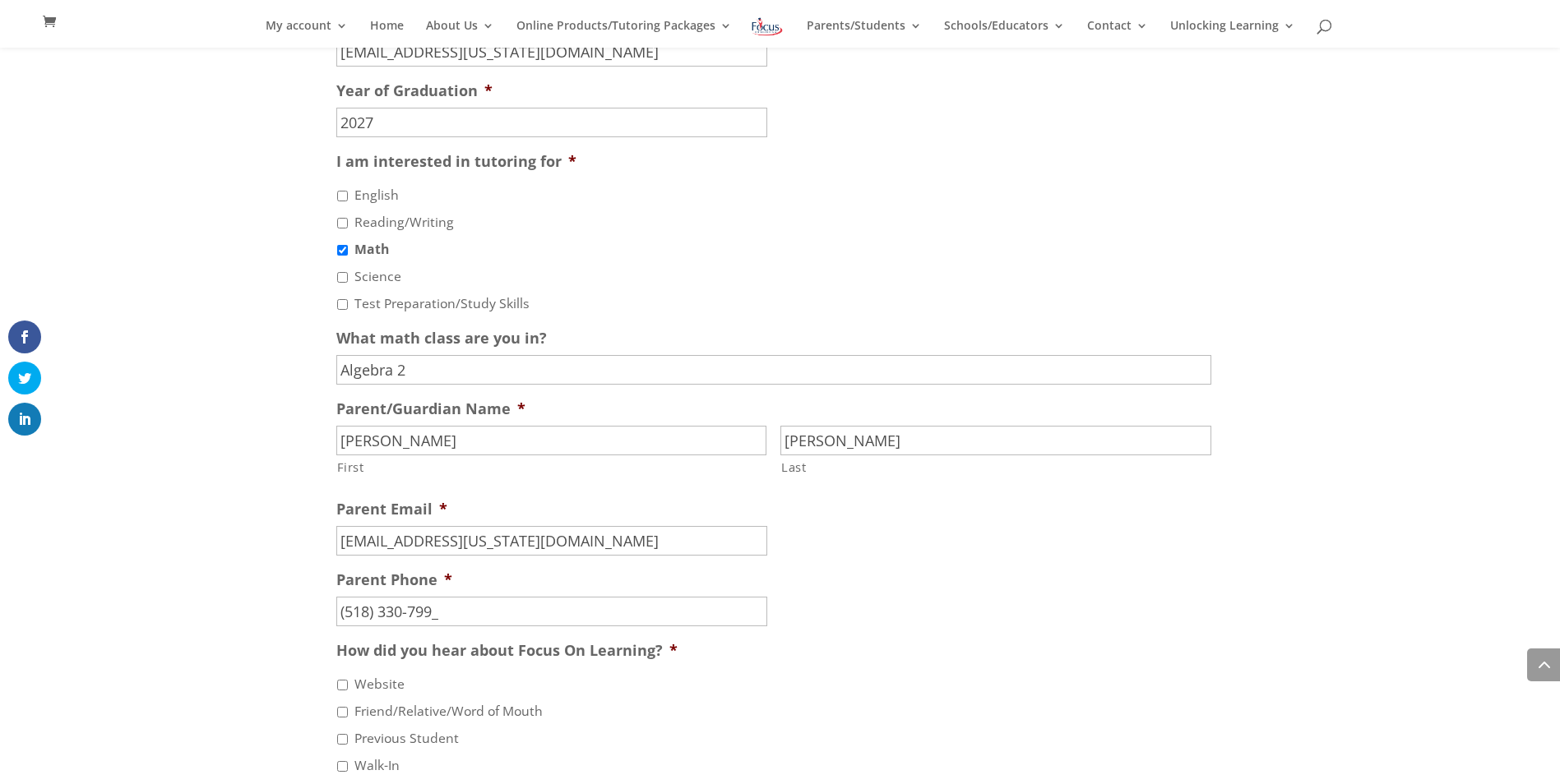
type input "(518) 330-7991"
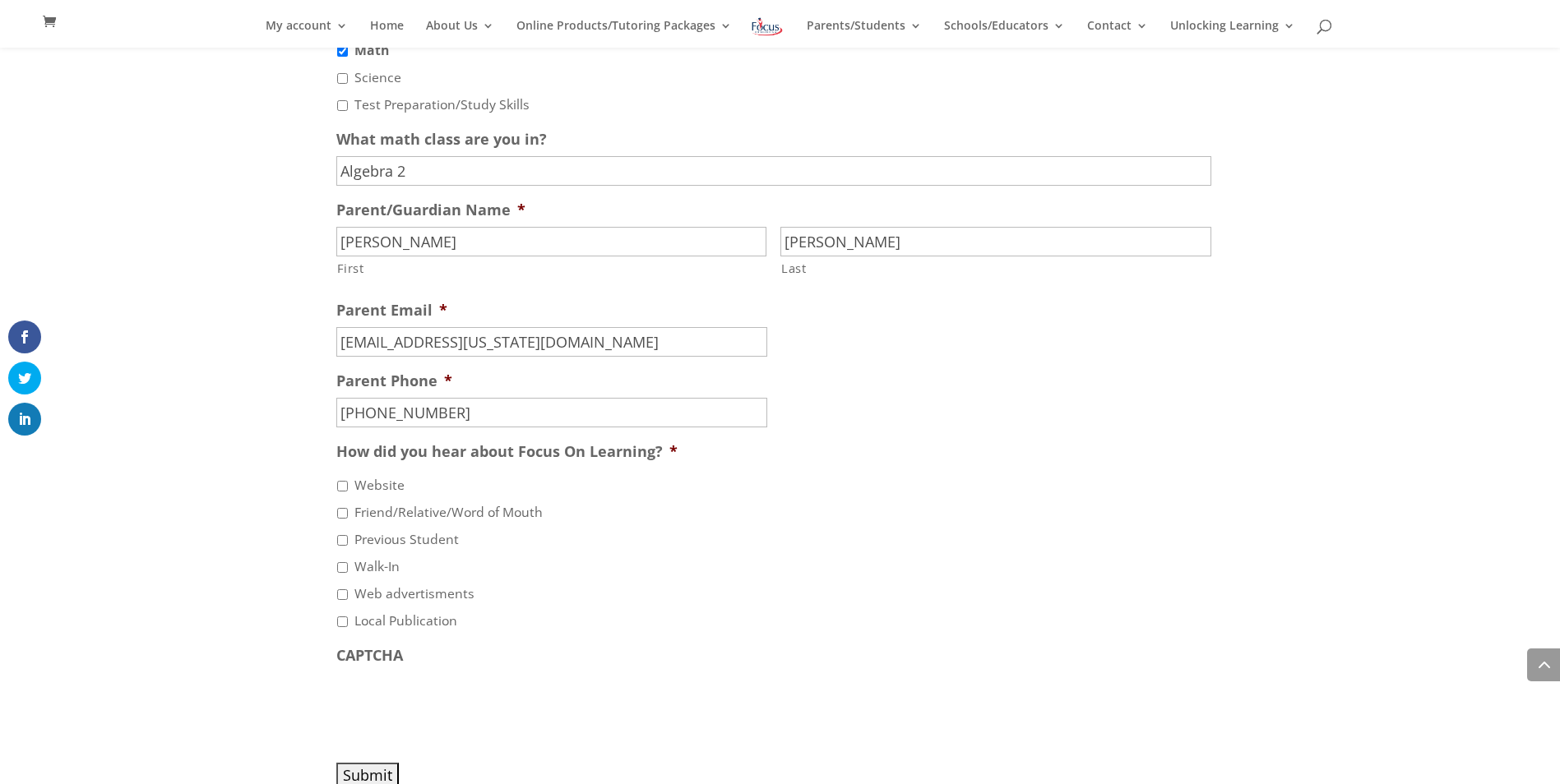
scroll to position [1672, 0]
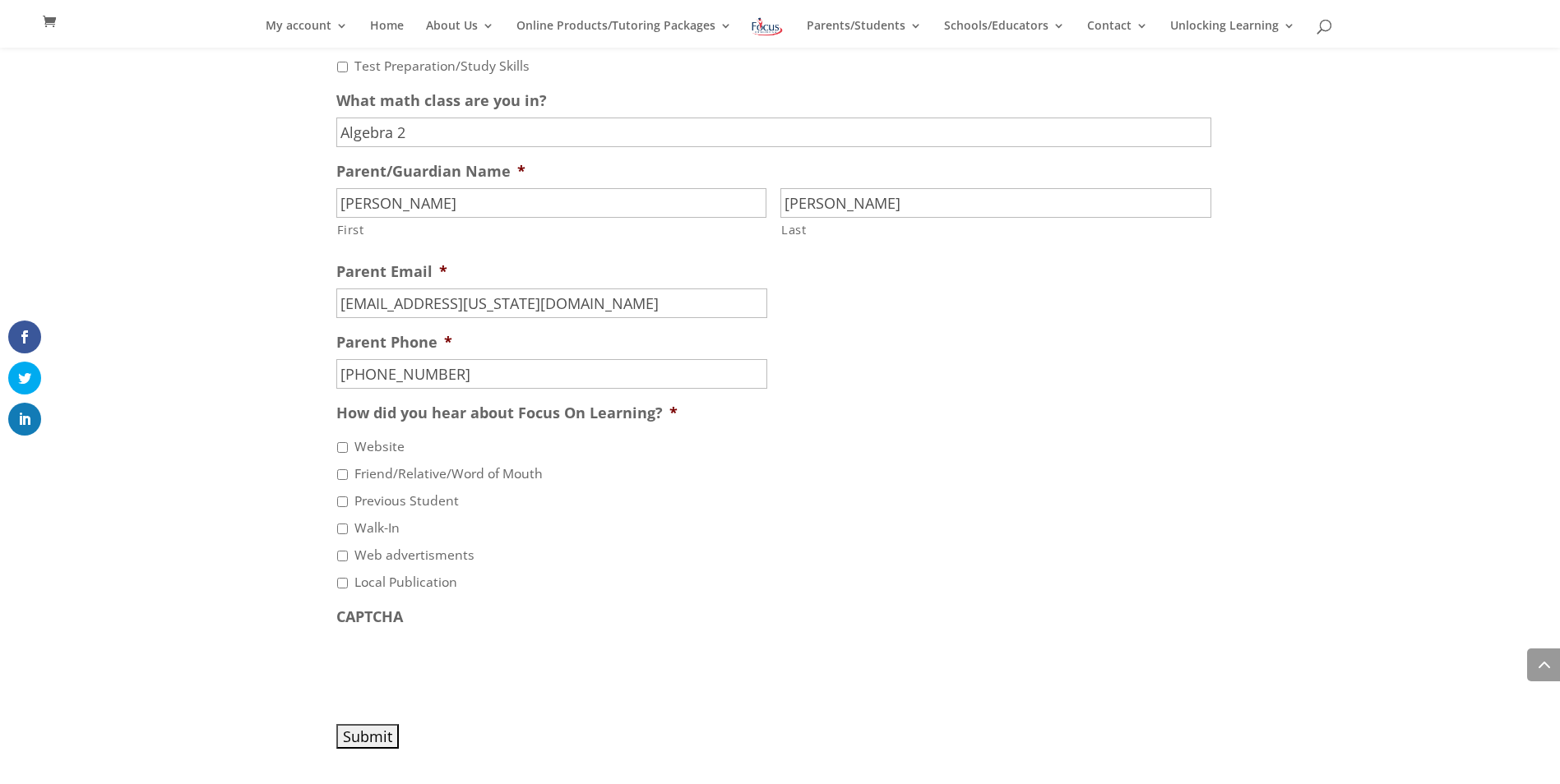
click at [342, 437] on li "Website" at bounding box center [781, 447] width 889 height 21
click at [339, 443] on input "Website" at bounding box center [342, 448] width 11 height 11
checkbox input "true"
click at [372, 725] on input "Submit" at bounding box center [367, 737] width 63 height 25
